Goal: Information Seeking & Learning: Learn about a topic

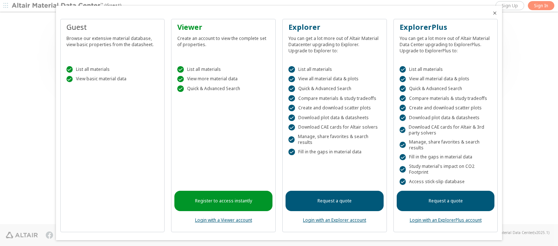
click at [492, 13] on icon "Close" at bounding box center [495, 13] width 6 height 6
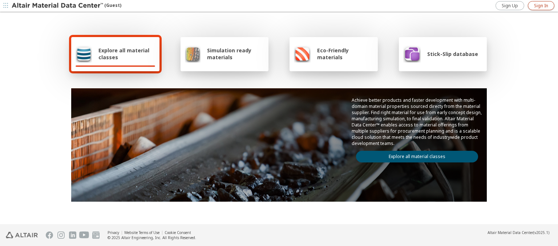
click at [541, 5] on span "Sign In" at bounding box center [541, 6] width 14 height 6
click at [58, 6] on img at bounding box center [58, 5] width 93 height 7
click at [124, 54] on span "Explore all material classes" at bounding box center [126, 54] width 57 height 14
click at [414, 155] on link "Explore all material classes" at bounding box center [417, 157] width 122 height 12
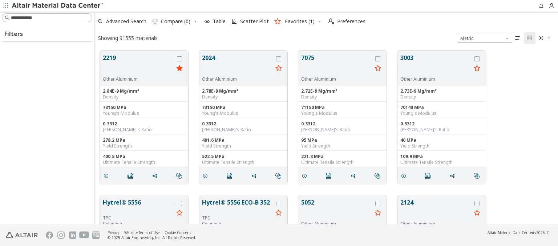
scroll to position [174, 458]
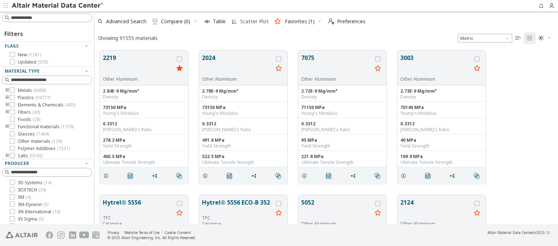
click at [249, 21] on span "Scatter Plot" at bounding box center [254, 21] width 29 height 5
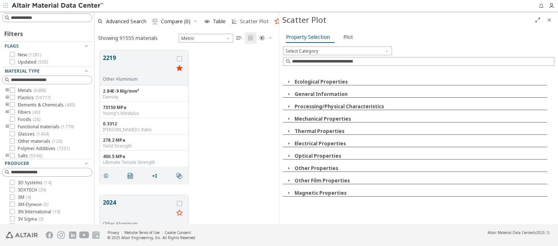
scroll to position [174, 179]
click at [288, 81] on icon "button" at bounding box center [289, 82] width 6 height 6
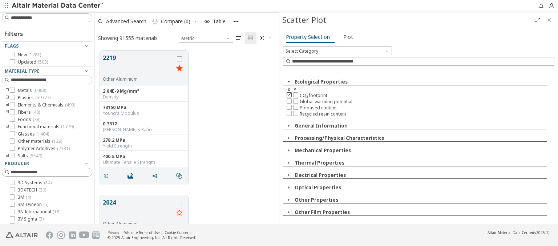
click at [289, 94] on icon at bounding box center [289, 94] width 5 height 5
click at [295, 100] on icon at bounding box center [295, 100] width 5 height 5
click at [346, 37] on span "Plot" at bounding box center [348, 37] width 10 height 12
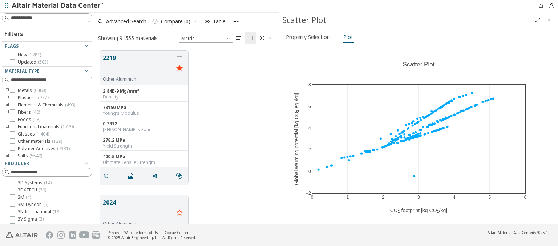
click at [58, 6] on img at bounding box center [58, 5] width 93 height 7
